Goal: Book appointment/travel/reservation

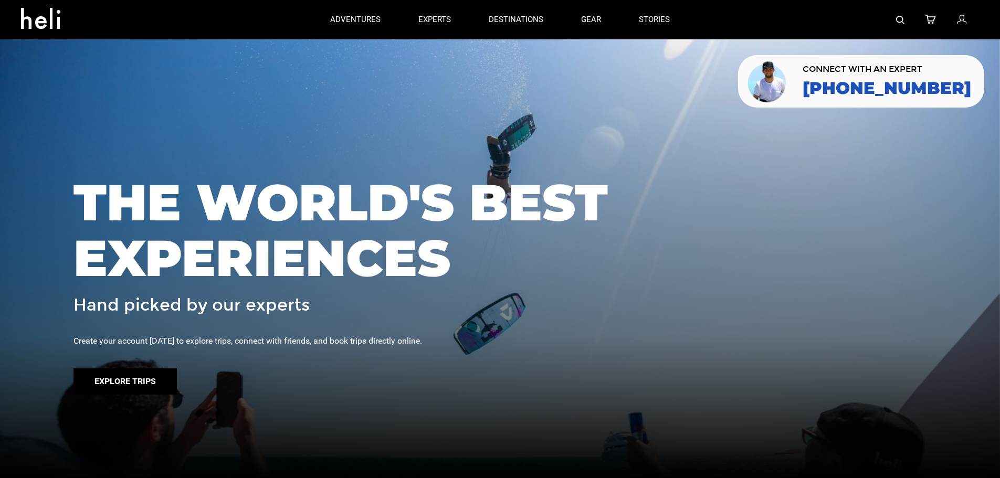
click at [123, 376] on button "Explore Trips" at bounding box center [124, 381] width 103 height 26
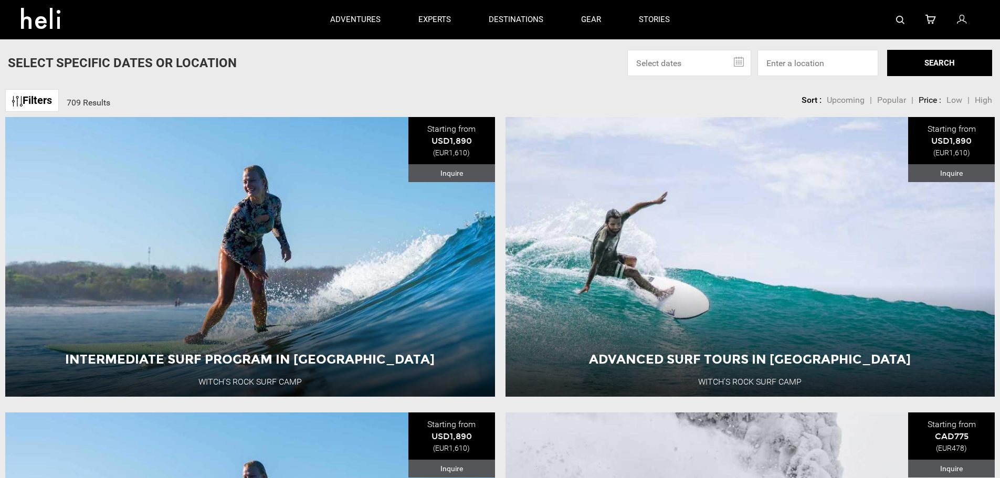
click at [33, 98] on link "Filters" at bounding box center [32, 100] width 54 height 23
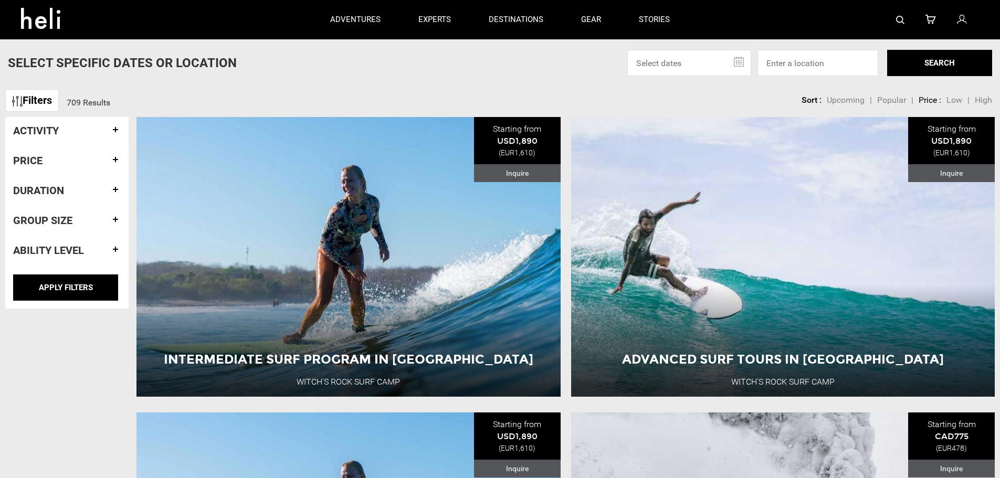
click at [116, 132] on h4 "Activity" at bounding box center [67, 131] width 108 height 12
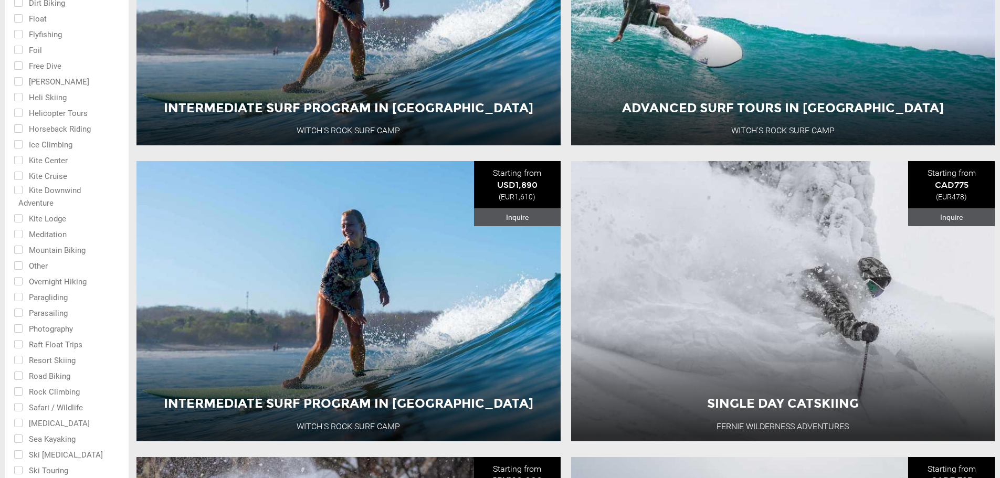
scroll to position [350, 0]
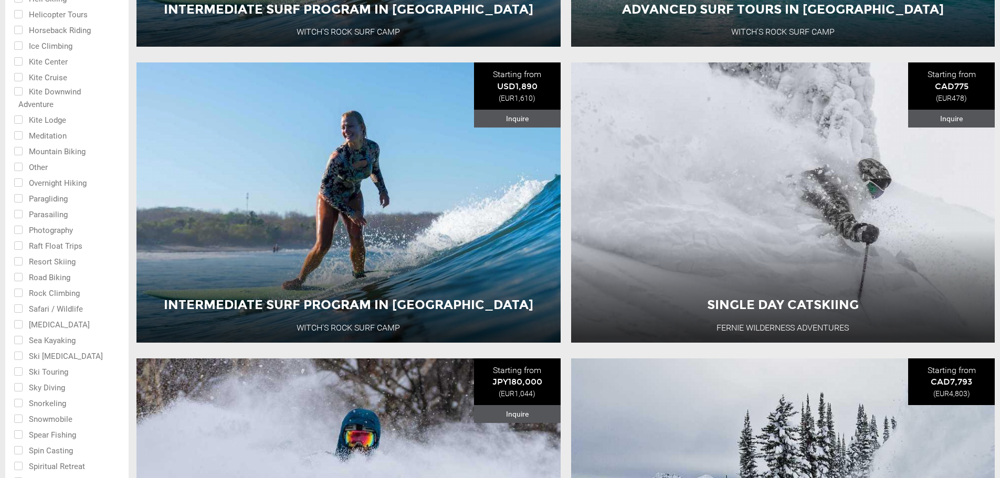
click at [56, 371] on input "checkbox" at bounding box center [60, 371] width 92 height 16
checkbox input "true"
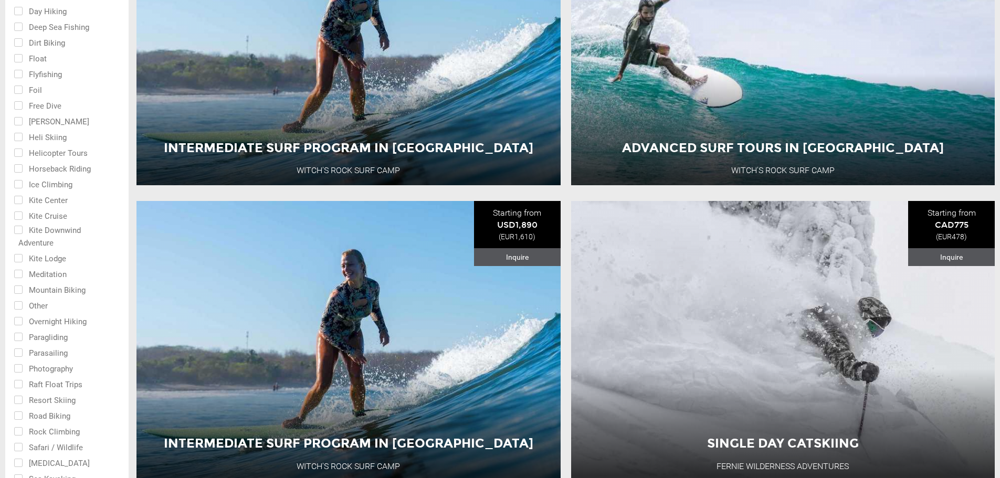
scroll to position [875, 0]
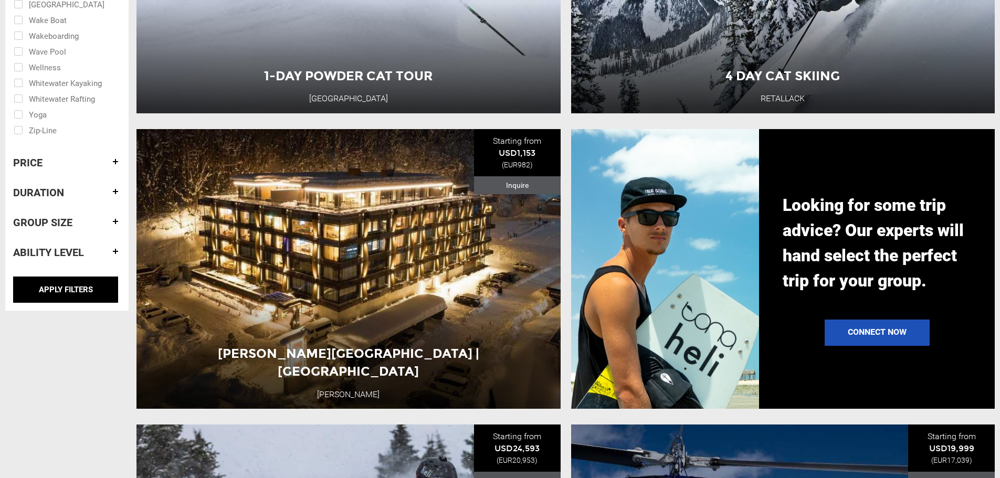
click at [59, 196] on h4 "Duration" at bounding box center [67, 193] width 108 height 12
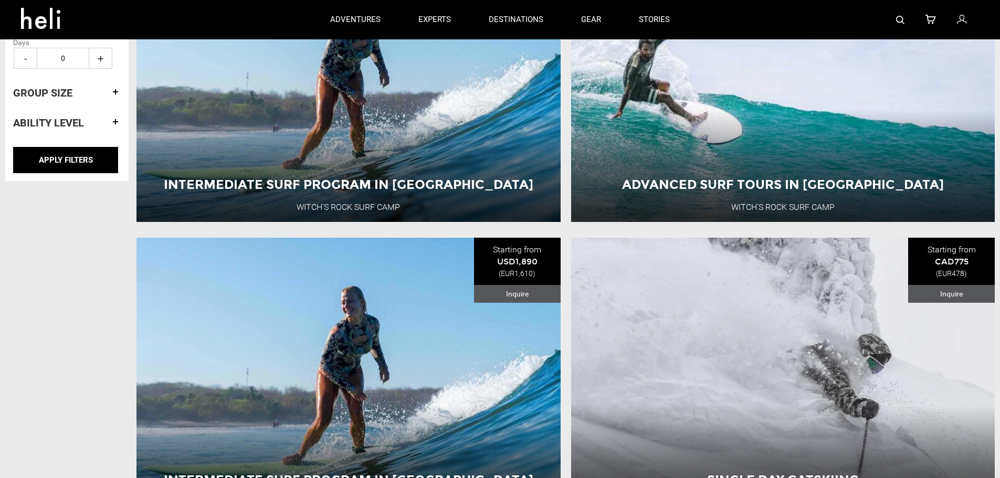
scroll to position [0, 0]
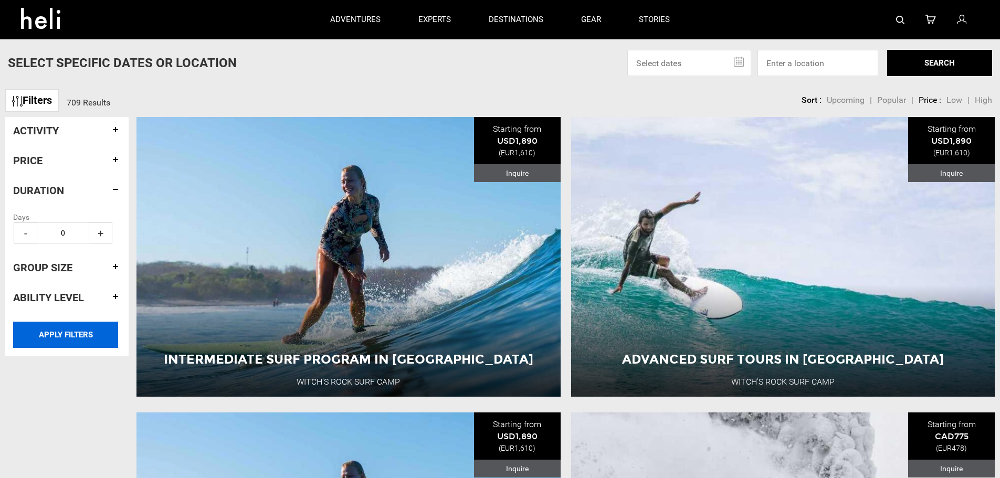
click at [71, 331] on input "APPLY FILTERS" at bounding box center [65, 335] width 105 height 26
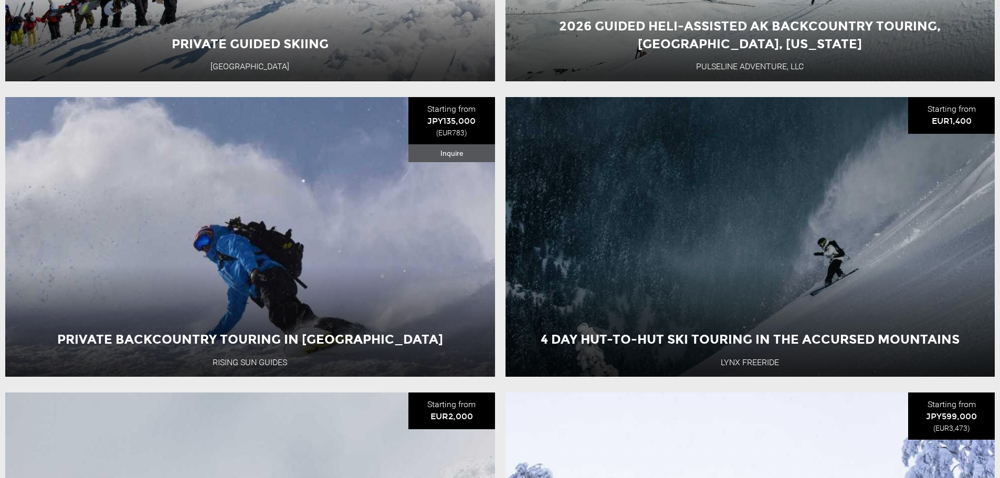
scroll to position [350, 0]
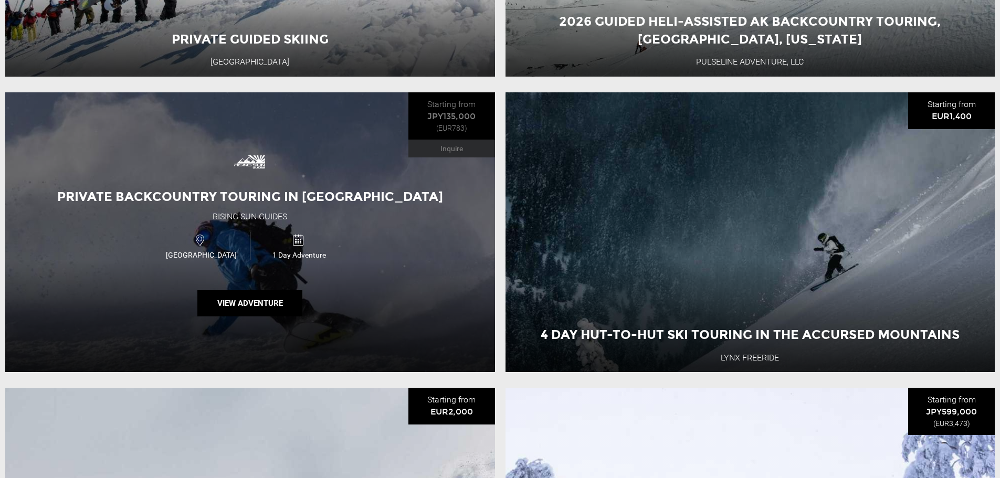
click at [428, 252] on div "Private Backcountry Touring in [GEOGRAPHIC_DATA] Rising Sun Guides [GEOGRAPHIC_…" at bounding box center [250, 232] width 490 height 280
